Goal: Check status: Check status

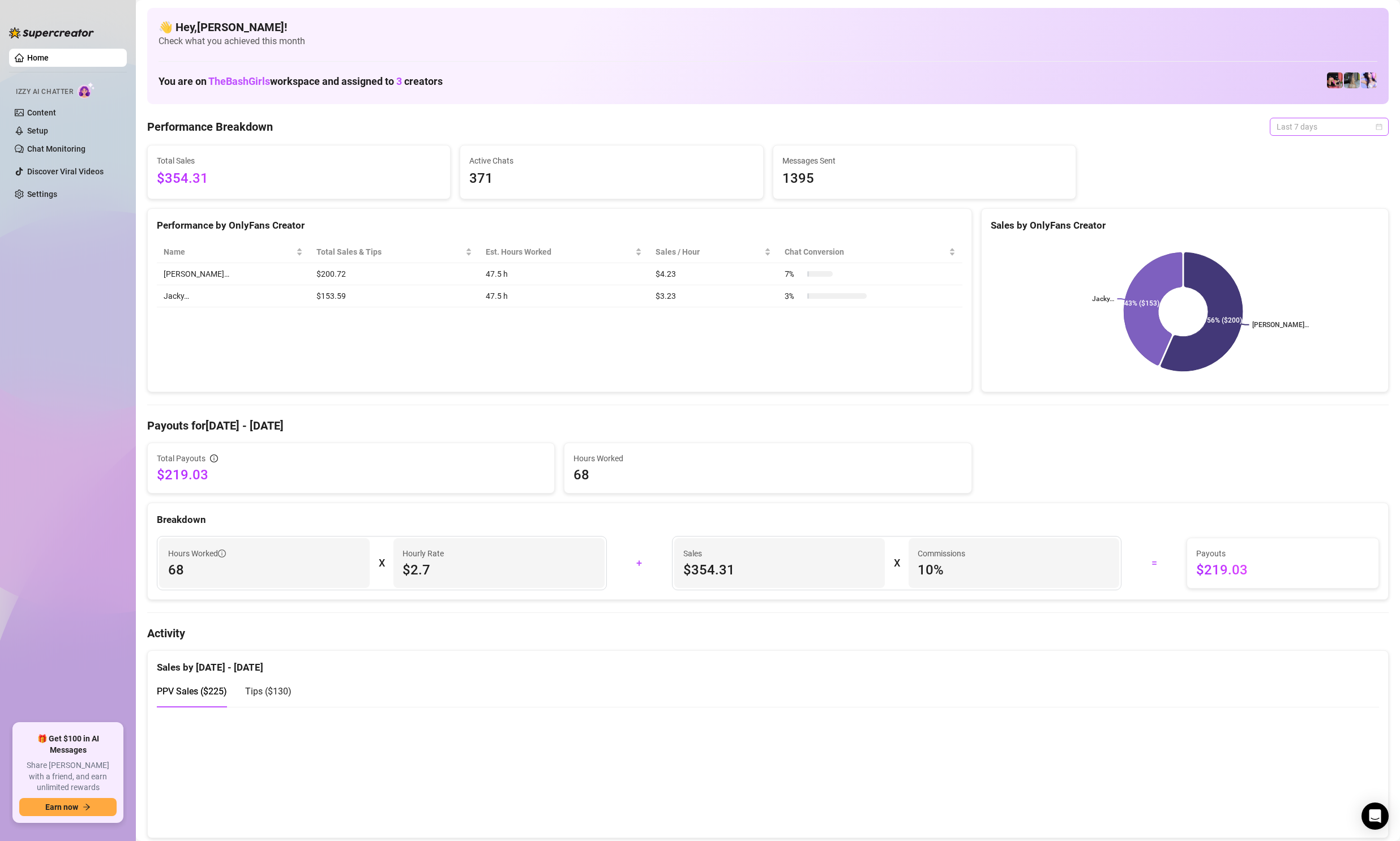
click at [1288, 128] on span "Last 7 days" at bounding box center [1329, 127] width 105 height 17
click at [1286, 218] on div "Custom date" at bounding box center [1320, 222] width 101 height 12
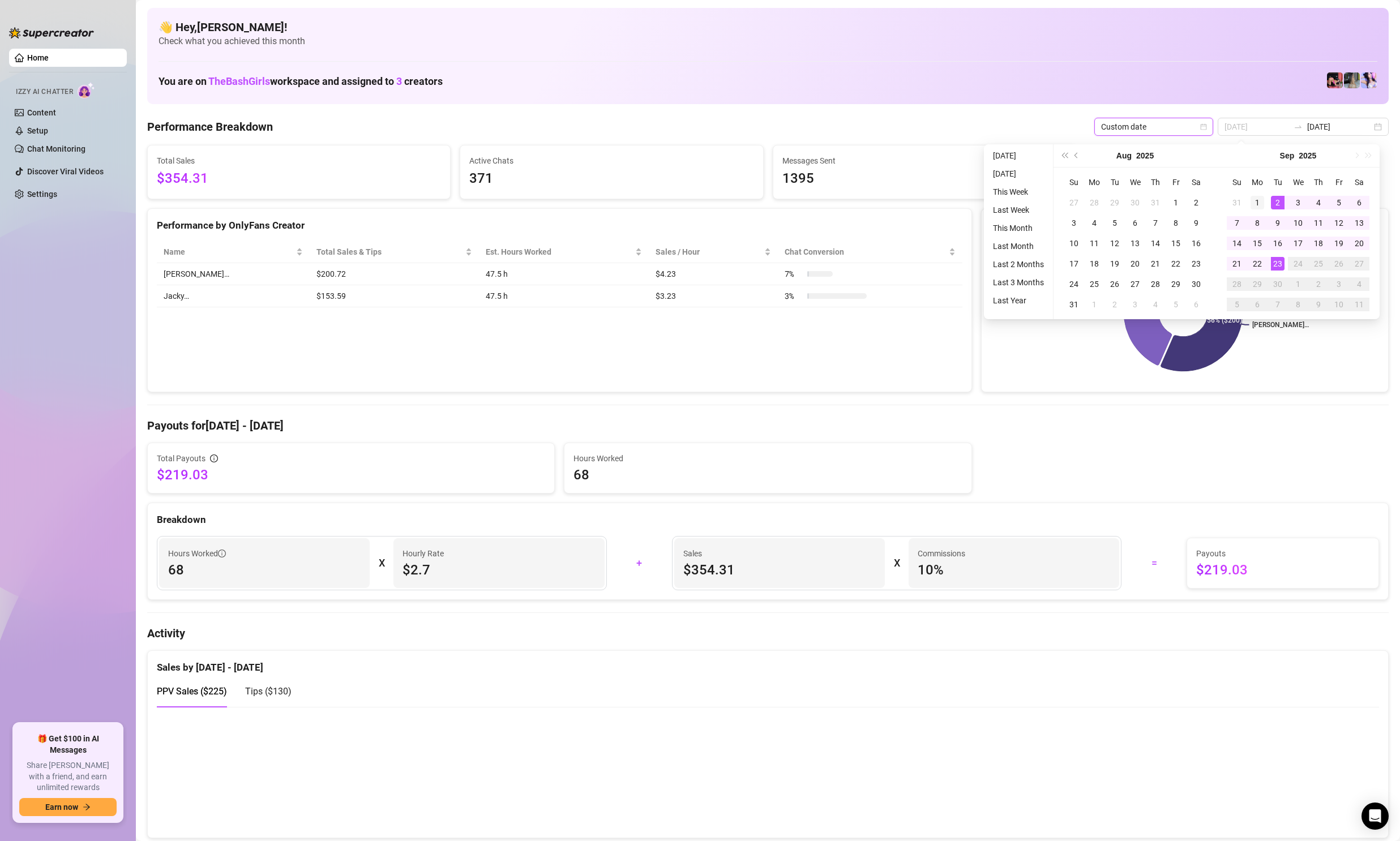
type input "[DATE]"
click at [1262, 199] on div "1" at bounding box center [1257, 202] width 14 height 14
type input "[DATE]"
click at [1279, 264] on div "23" at bounding box center [1278, 263] width 14 height 14
type input "[DATE]"
